Goal: Task Accomplishment & Management: Use online tool/utility

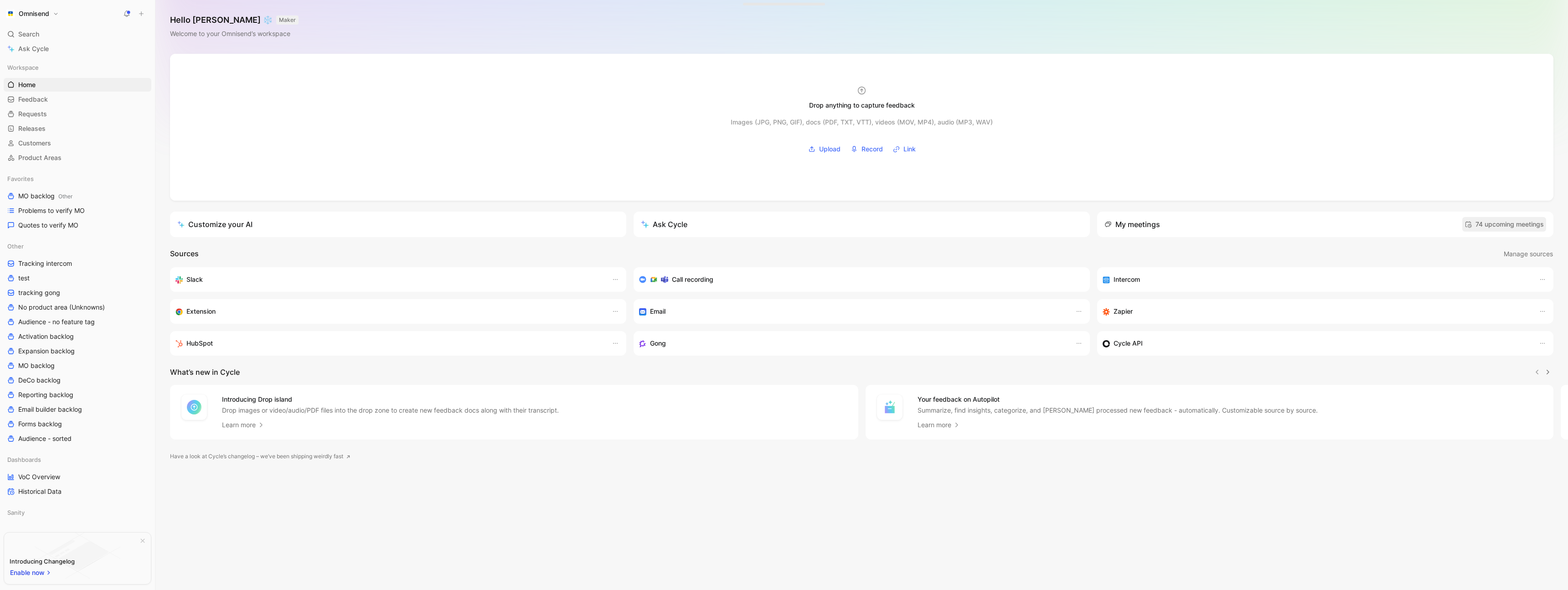
click at [1499, 224] on span "74 upcoming meetings" at bounding box center [1504, 224] width 79 height 11
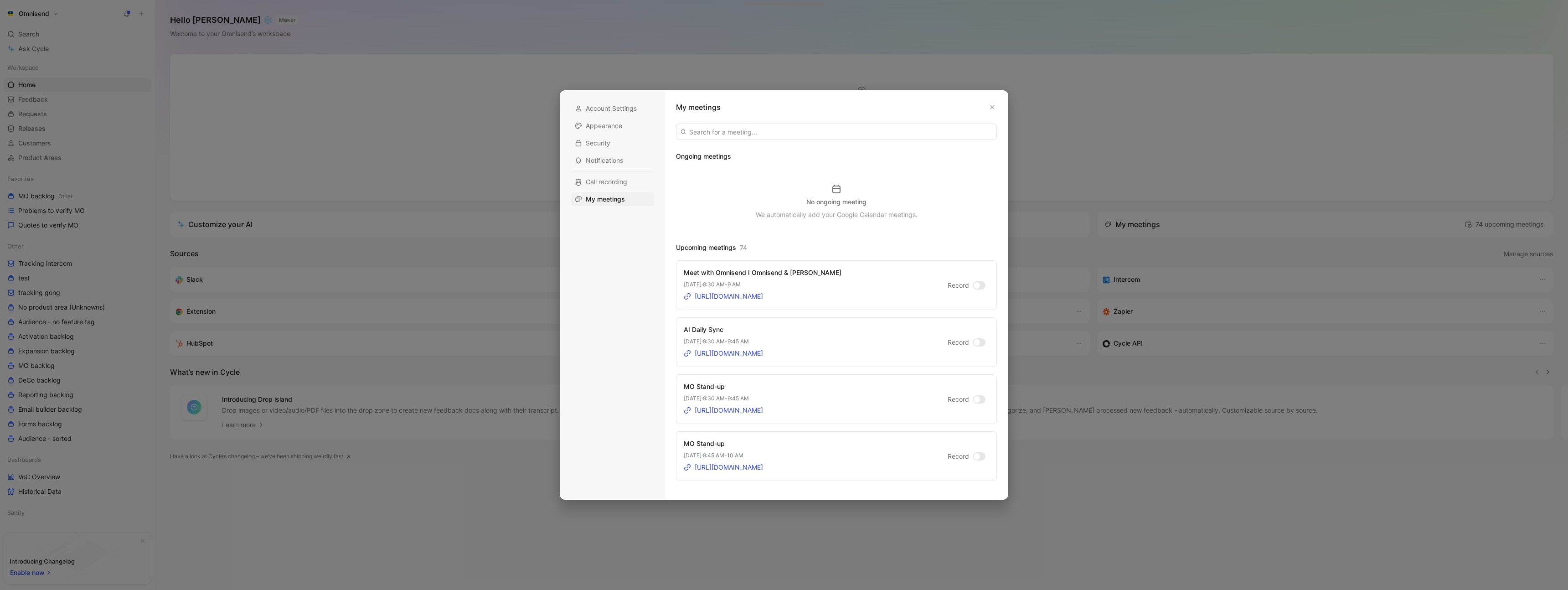
click at [978, 285] on div at bounding box center [977, 285] width 6 height 6
click at [0, 0] on input "Record" at bounding box center [0, 0] width 0 height 0
click at [1103, 144] on div at bounding box center [784, 295] width 1568 height 590
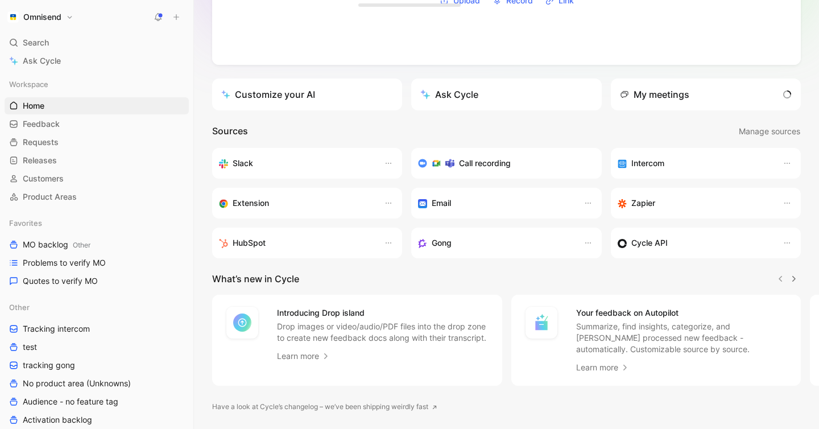
scroll to position [193, 0]
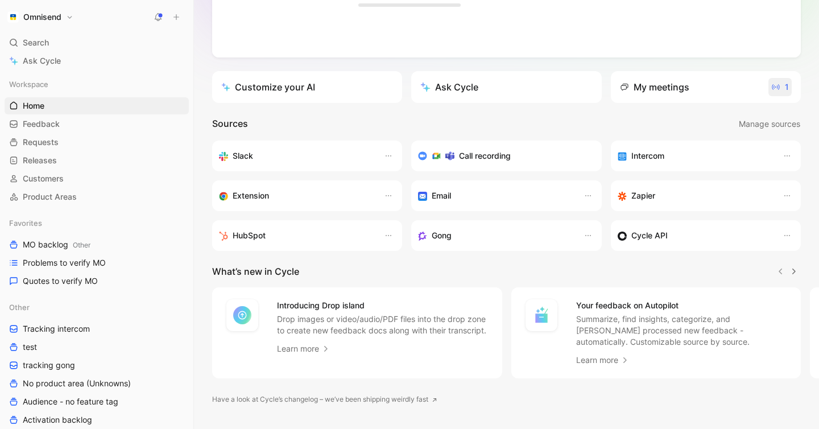
click at [772, 86] on icon "button" at bounding box center [775, 86] width 9 height 9
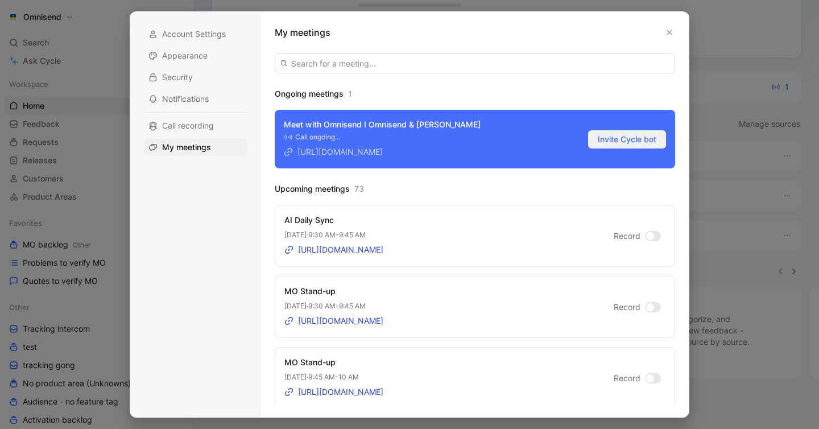
click at [622, 140] on span "Invite Cycle bot" at bounding box center [626, 139] width 59 height 14
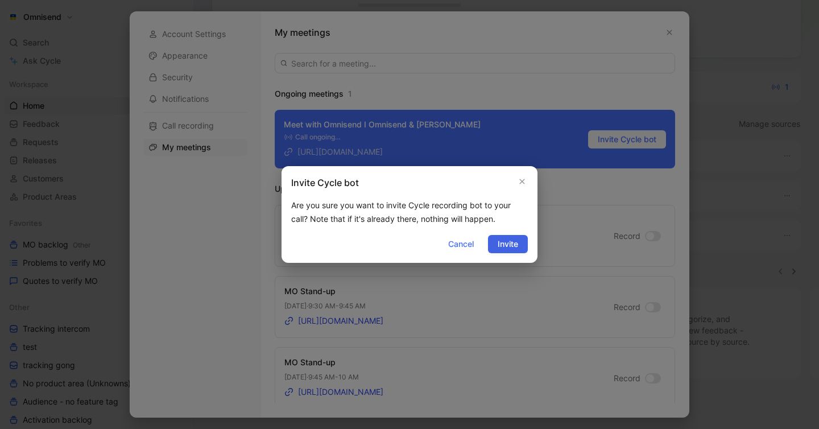
click at [509, 246] on span "Invite" at bounding box center [507, 244] width 20 height 14
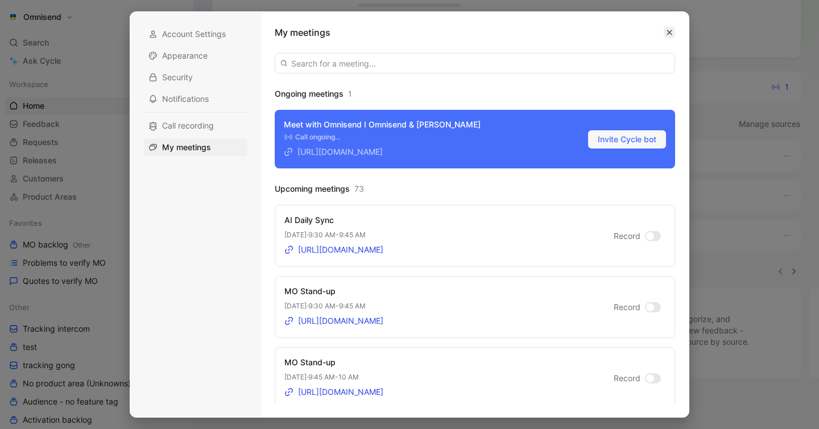
click at [665, 29] on button "button" at bounding box center [668, 32] width 11 height 11
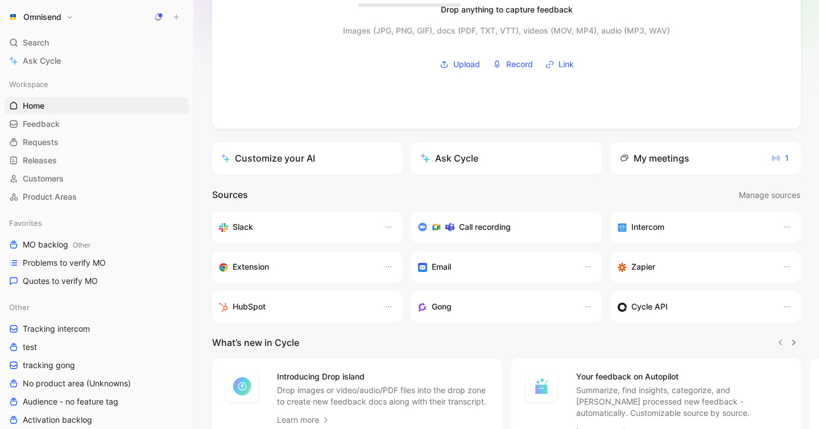
scroll to position [0, 0]
